Goal: Find contact information: Find contact information

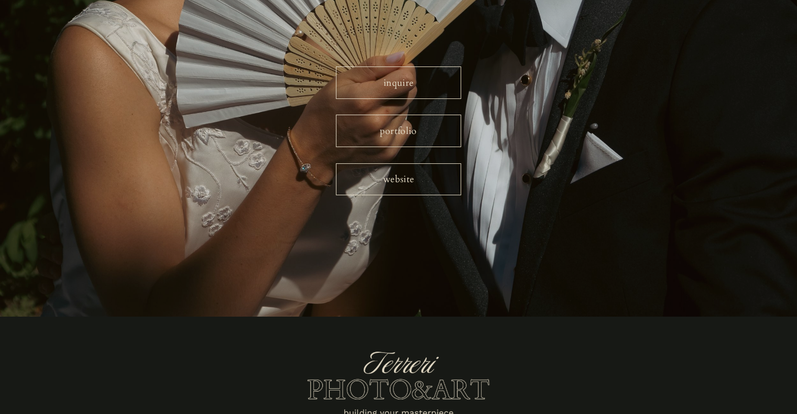
scroll to position [199, 0]
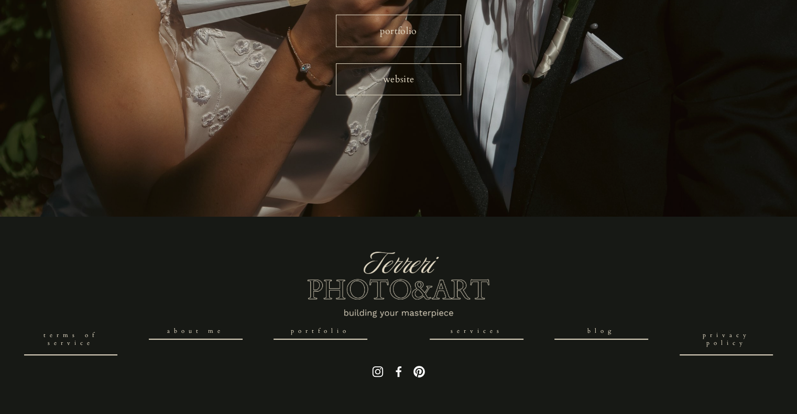
click at [423, 375] on use "Pinterest" at bounding box center [419, 372] width 12 height 12
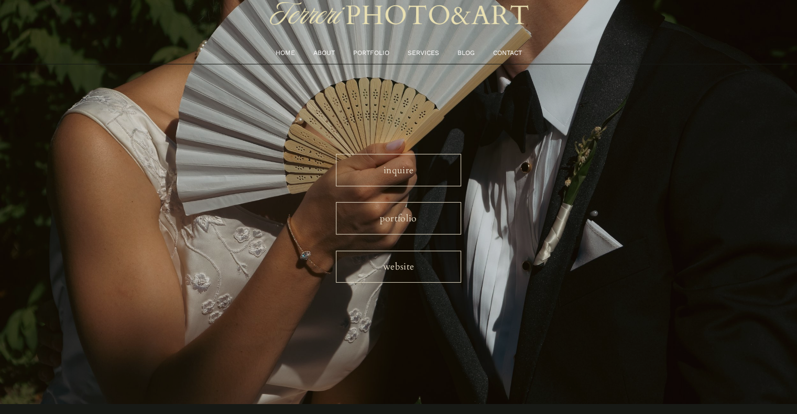
scroll to position [0, 0]
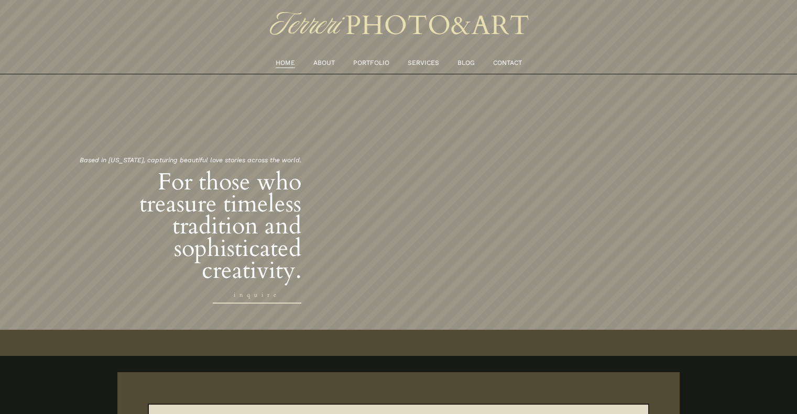
click at [511, 63] on link "CONTACT" at bounding box center [506, 63] width 29 height 11
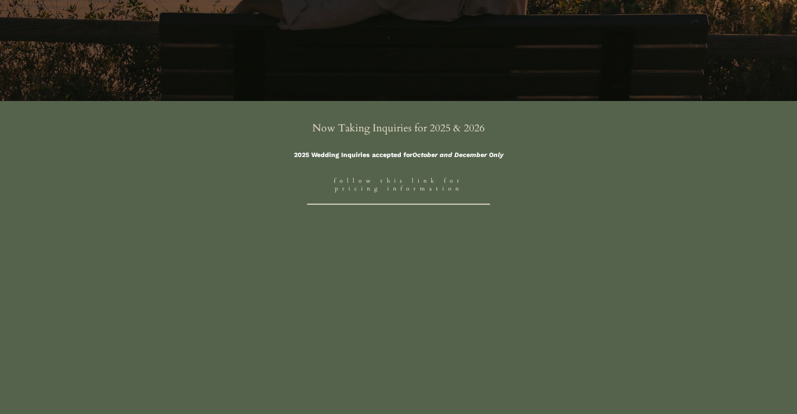
scroll to position [314, 0]
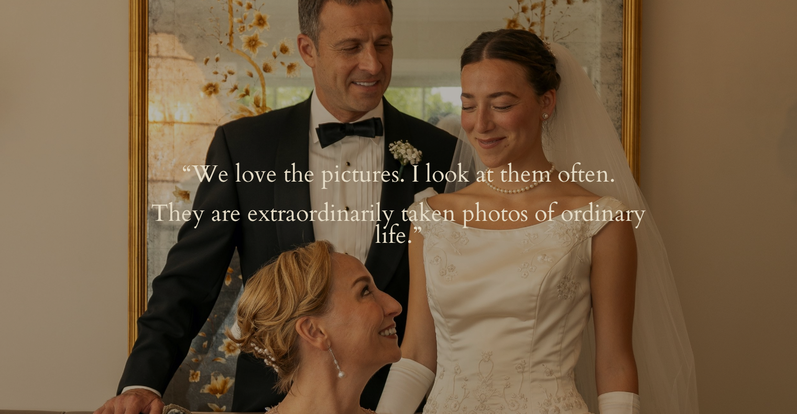
scroll to position [1781, 0]
